Goal: Communication & Community: Answer question/provide support

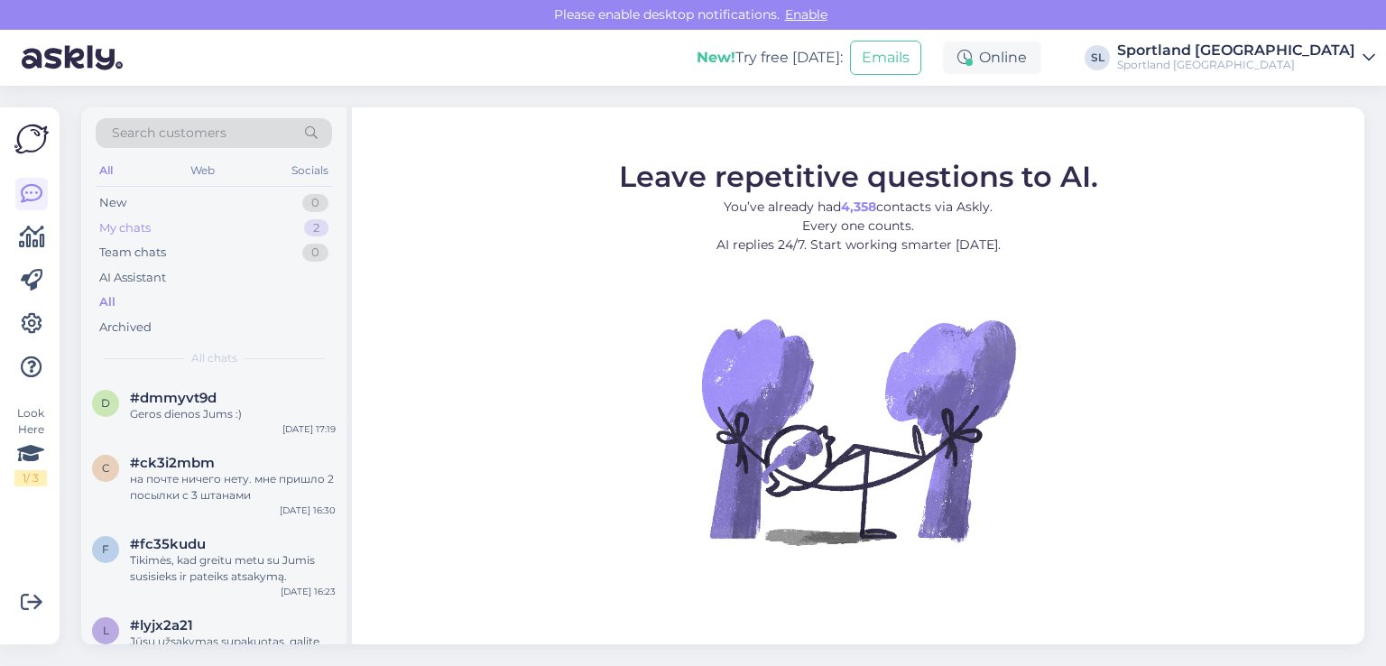
click at [191, 228] on div "My chats 2" at bounding box center [214, 228] width 236 height 25
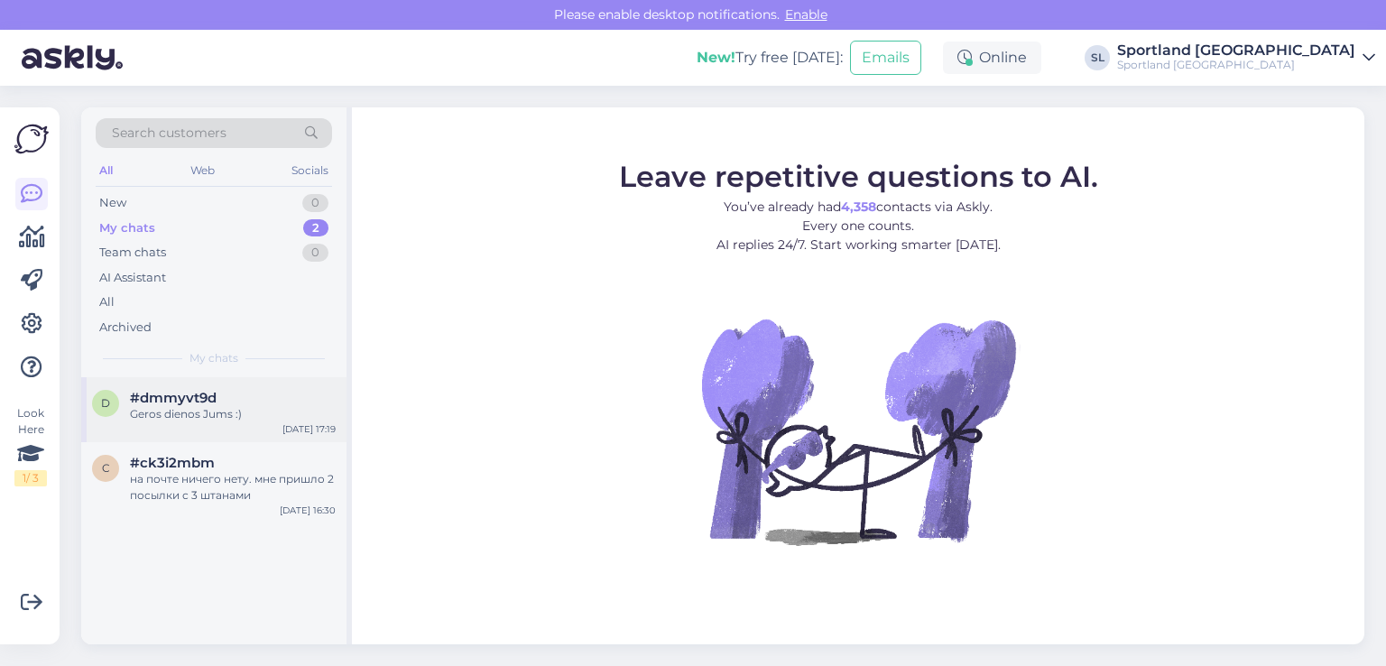
click at [219, 406] on div "Geros dienos Jums :)" at bounding box center [233, 414] width 206 height 16
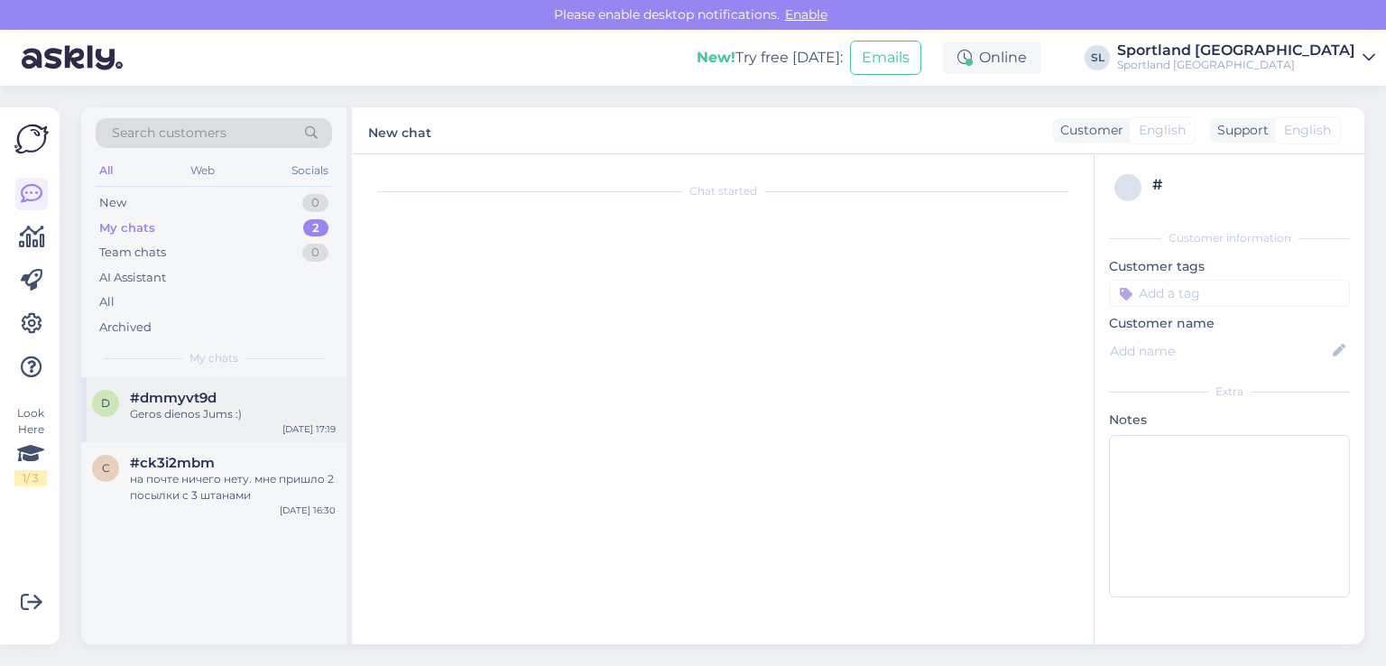
scroll to position [1319, 0]
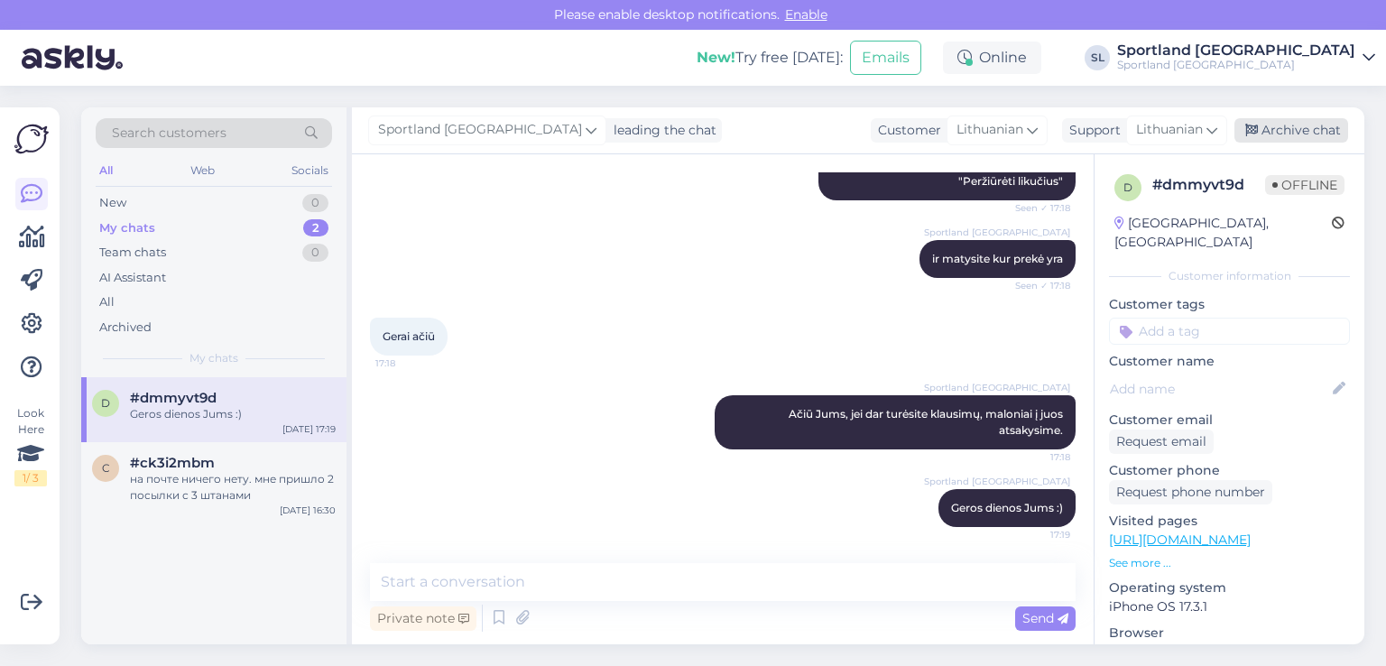
click at [1319, 134] on div "Archive chat" at bounding box center [1292, 130] width 114 height 24
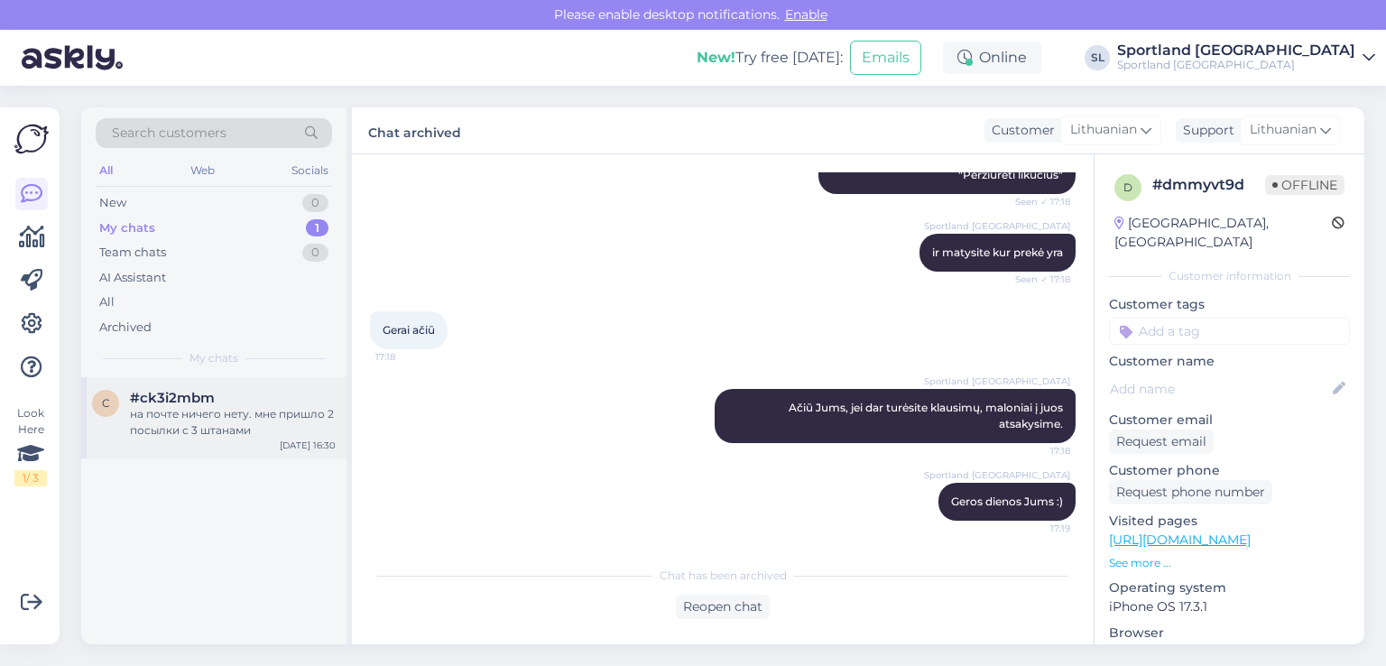
click at [178, 422] on div "на почте ничего нету. мне пришло 2 посылки с 3 штанами" at bounding box center [233, 422] width 206 height 32
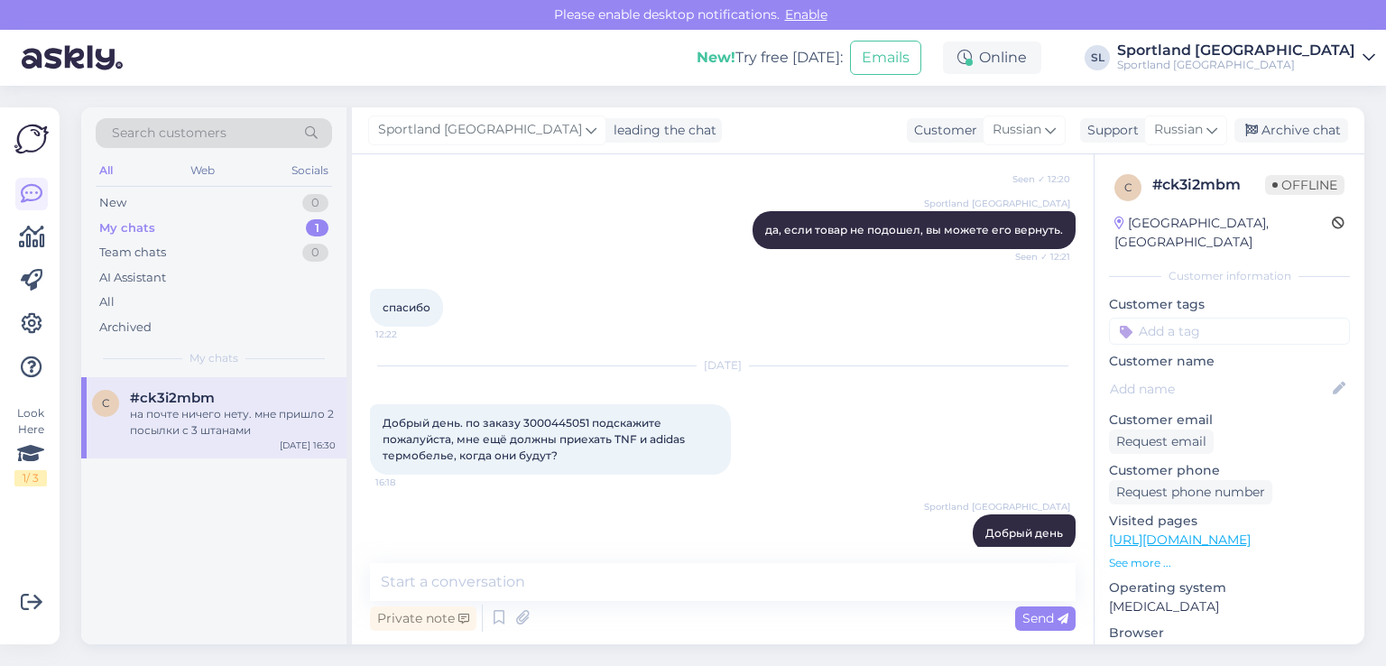
scroll to position [4964, 0]
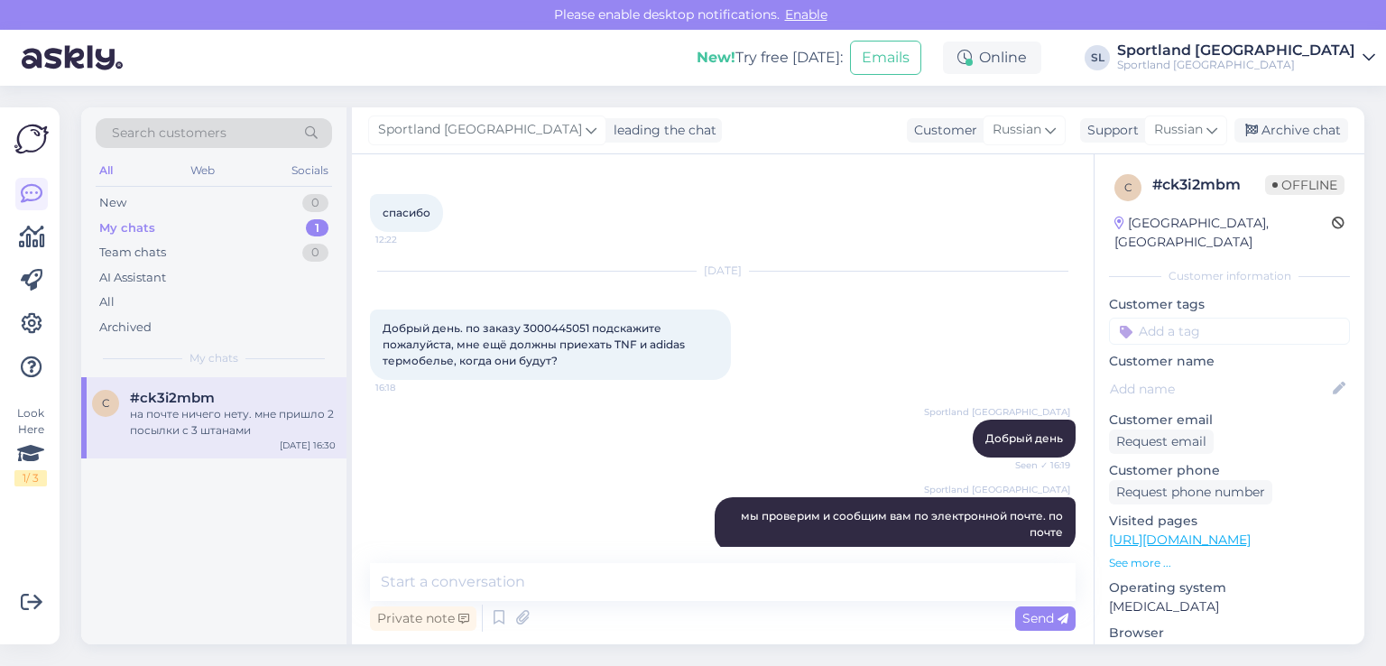
click at [563, 321] on span "Добрый день. по заказу 3000445051 подскажите пожалуйста, мне ещё должны приехат…" at bounding box center [535, 344] width 305 height 46
copy span "3000445051"
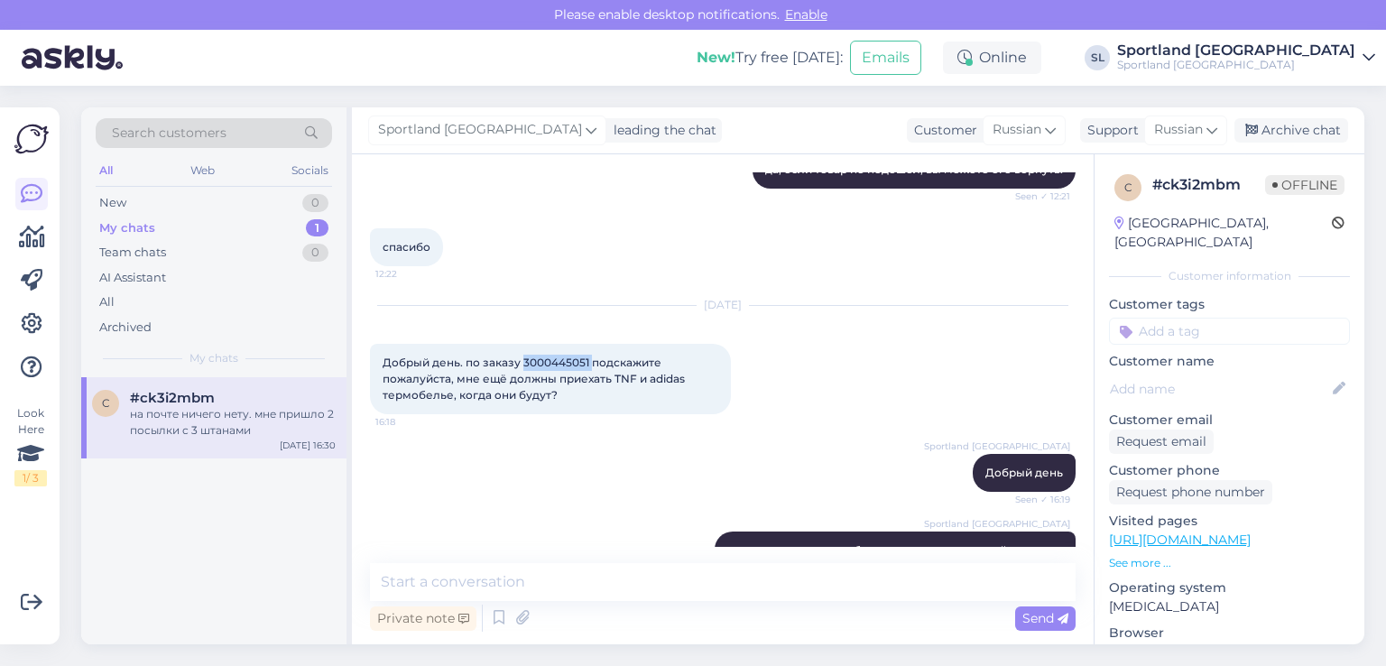
scroll to position [4873, 0]
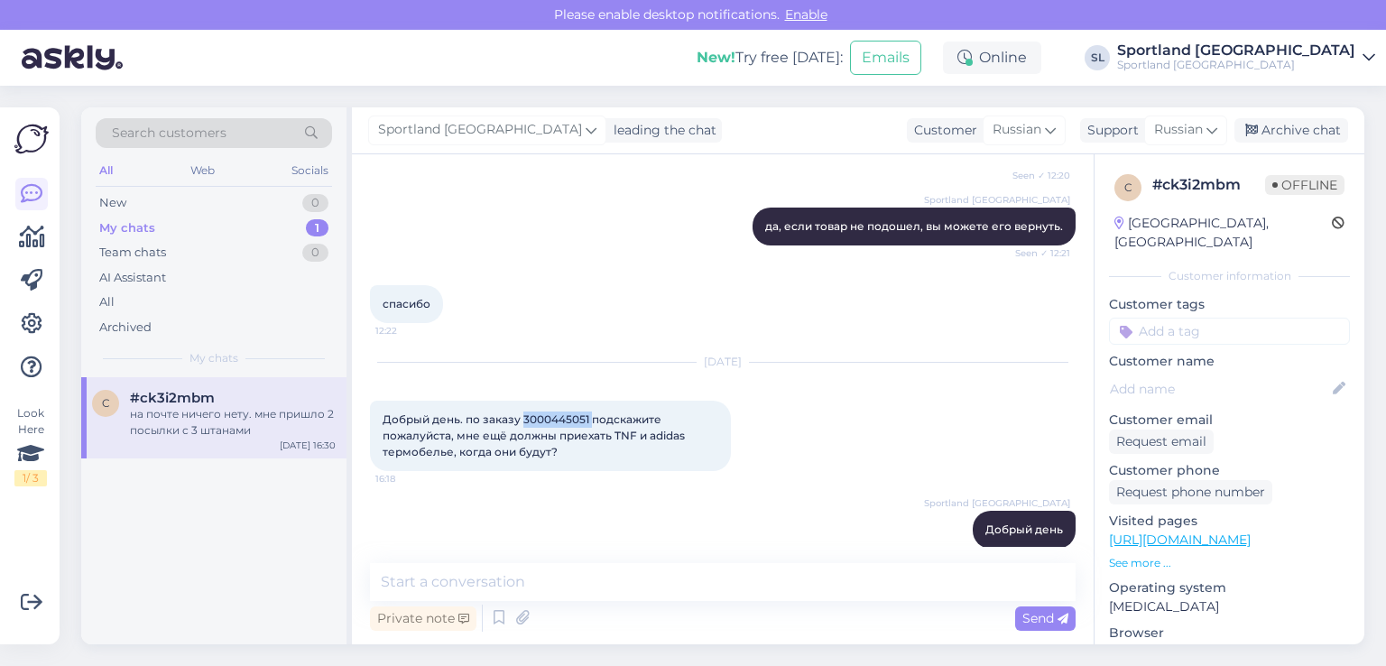
click at [561, 423] on span "Добрый день. по заказу 3000445051 подскажите пожалуйста, мне ещё должны приехат…" at bounding box center [535, 436] width 305 height 46
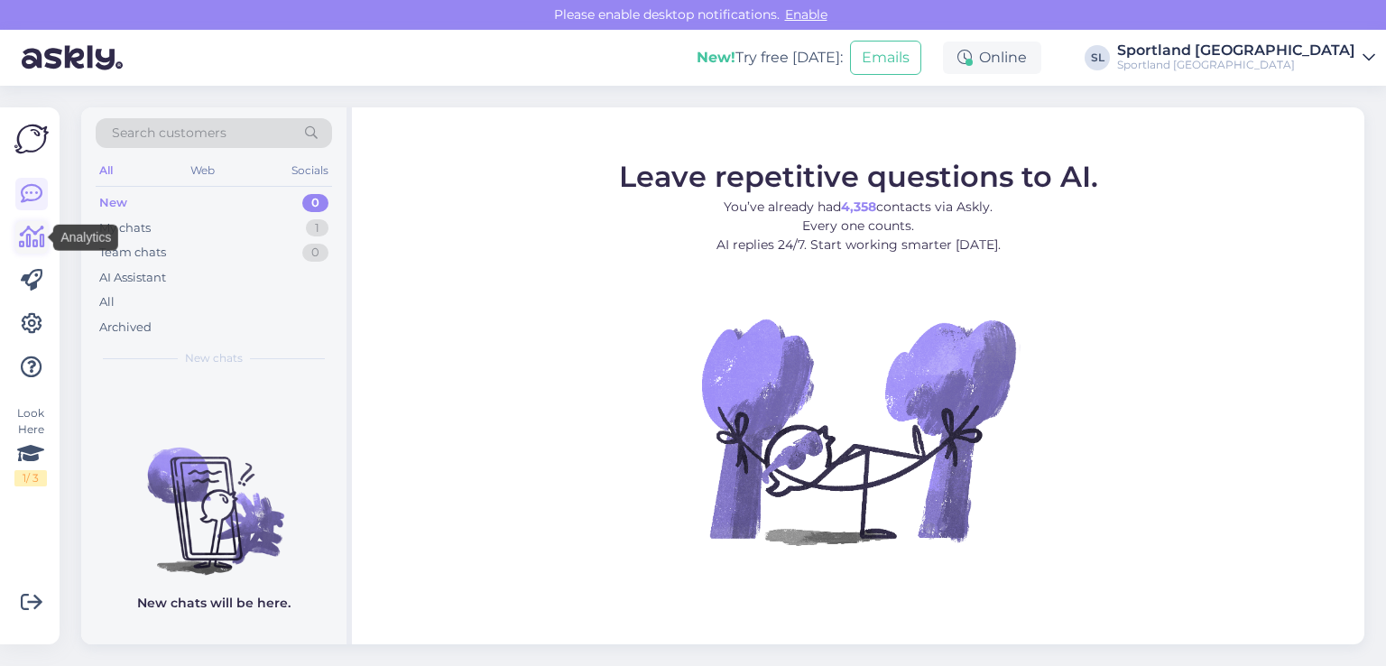
click at [26, 236] on icon at bounding box center [32, 238] width 26 height 22
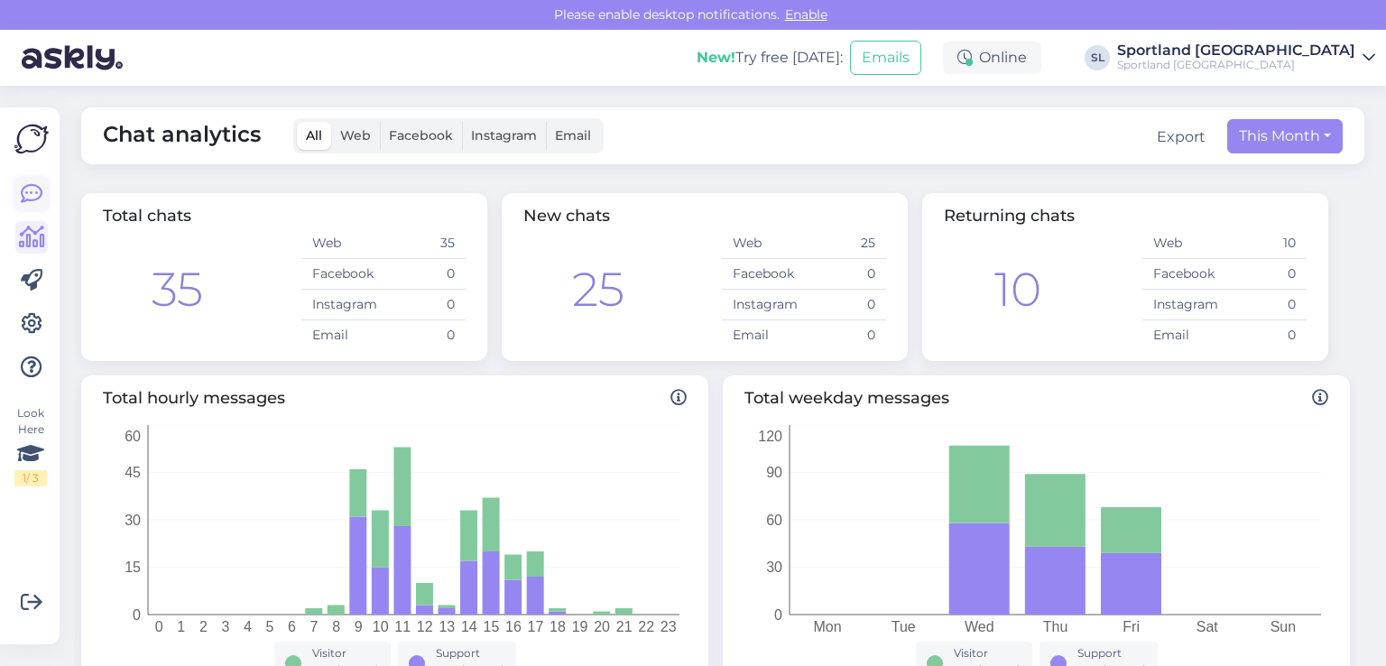
click at [22, 198] on icon at bounding box center [32, 194] width 22 height 22
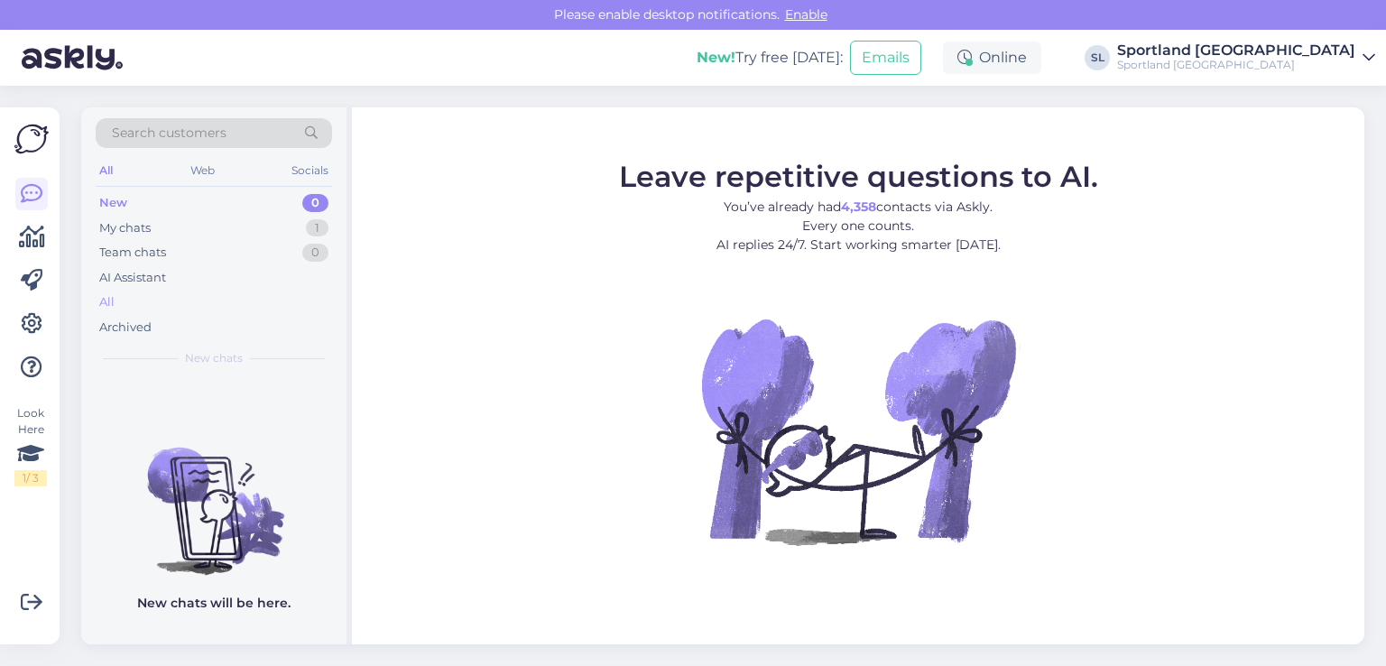
click at [141, 293] on div "All" at bounding box center [214, 302] width 236 height 25
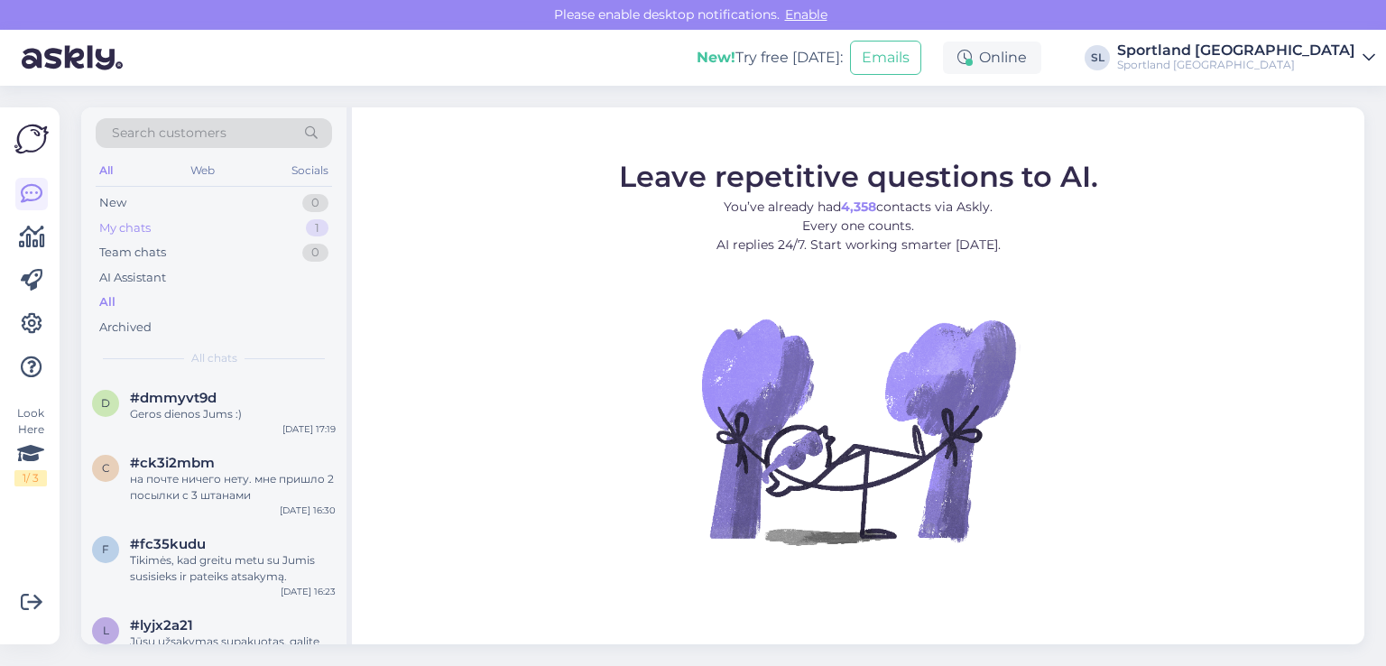
click at [143, 232] on div "My chats" at bounding box center [124, 228] width 51 height 18
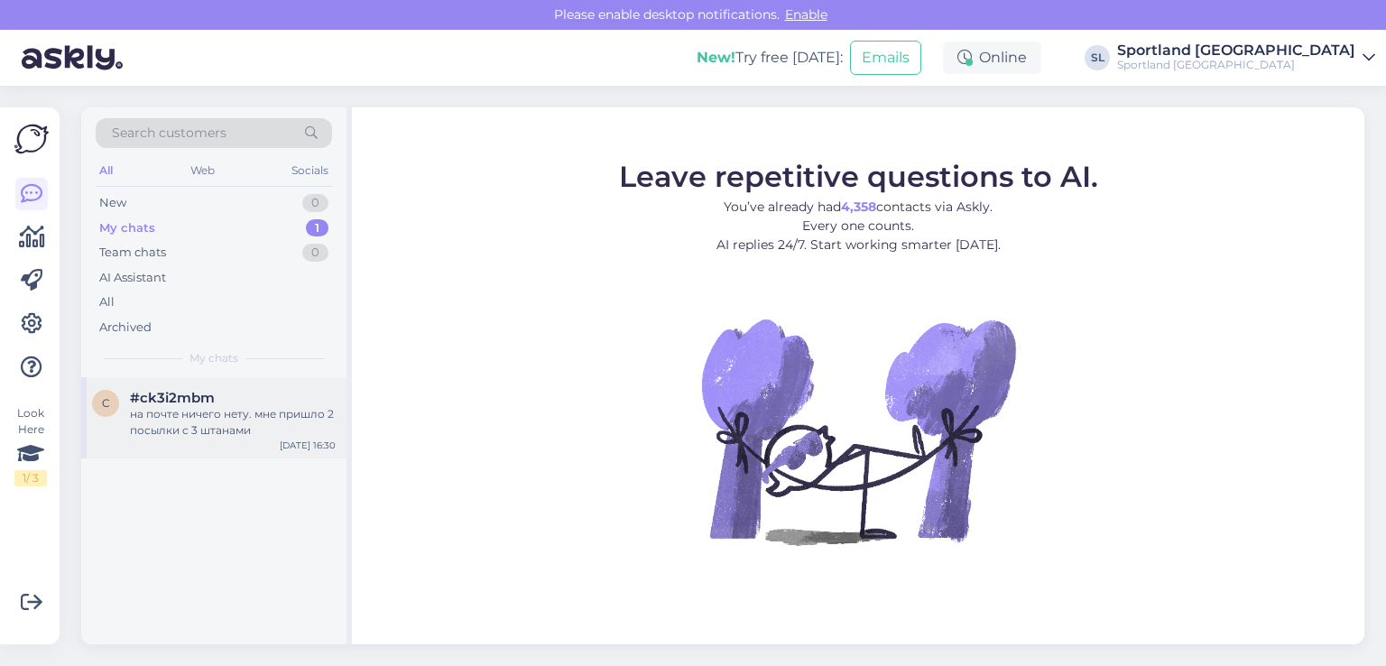
click at [197, 424] on div "на почте ничего нету. мне пришло 2 посылки с 3 штанами" at bounding box center [233, 422] width 206 height 32
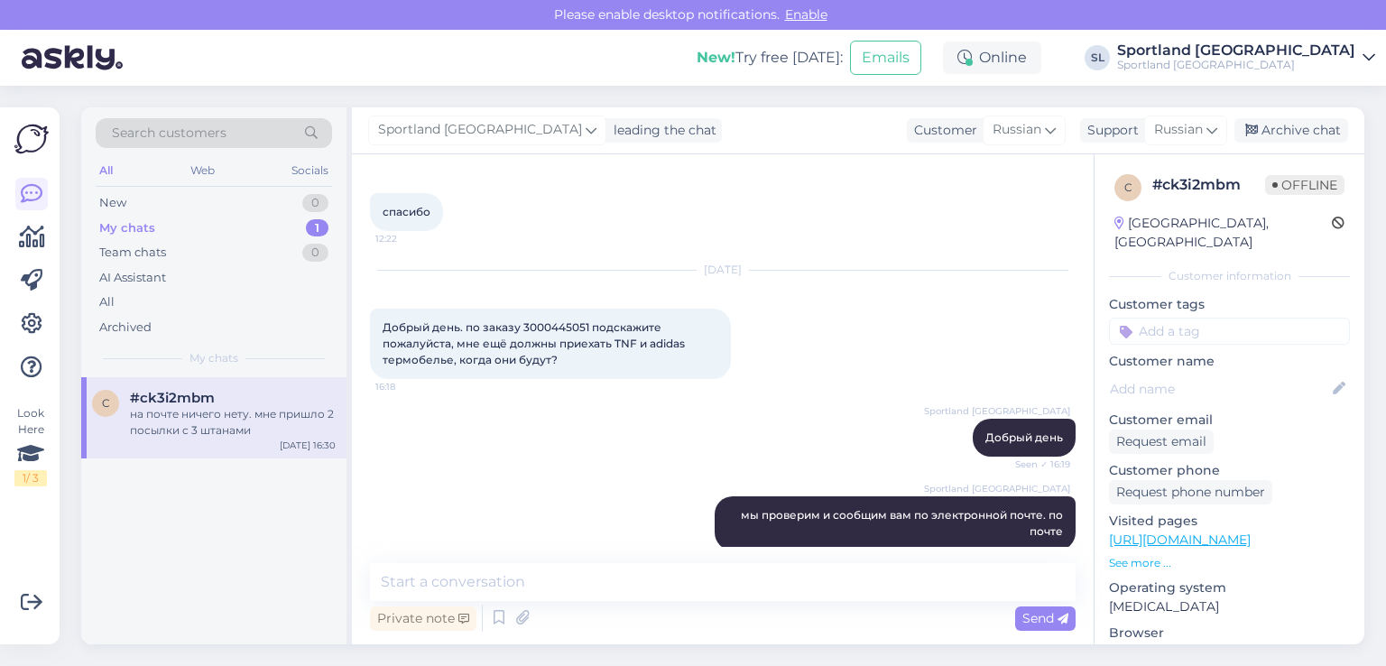
scroll to position [4964, 0]
click at [557, 321] on span "Добрый день. по заказу 3000445051 подскажите пожалуйста, мне ещё должны приехат…" at bounding box center [535, 344] width 305 height 46
copy span "3000445051"
